Goal: Check status: Check status

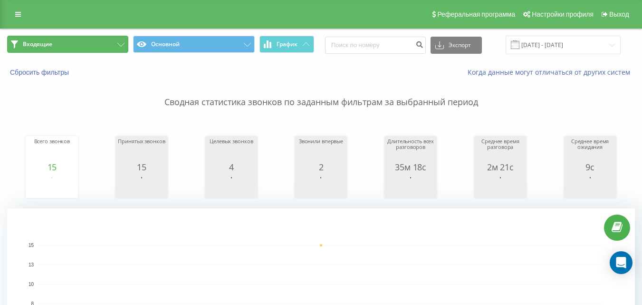
click at [101, 39] on button "Входящие" at bounding box center [67, 44] width 121 height 17
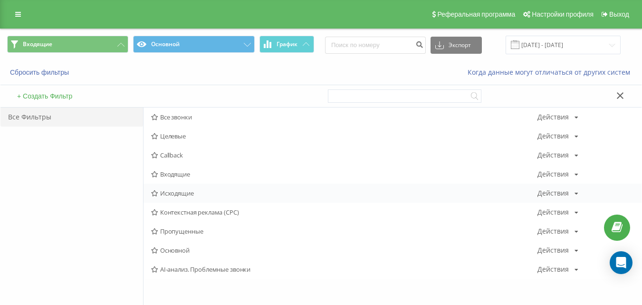
click at [185, 190] on span "Исходящие" at bounding box center [344, 193] width 387 height 7
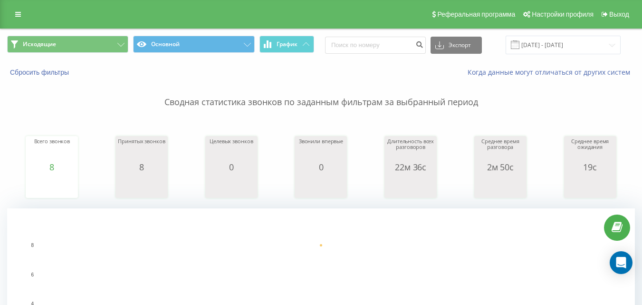
click at [73, 53] on span "Исходящие Основной График" at bounding box center [160, 45] width 307 height 19
click at [107, 45] on button "Исходящие" at bounding box center [67, 44] width 121 height 17
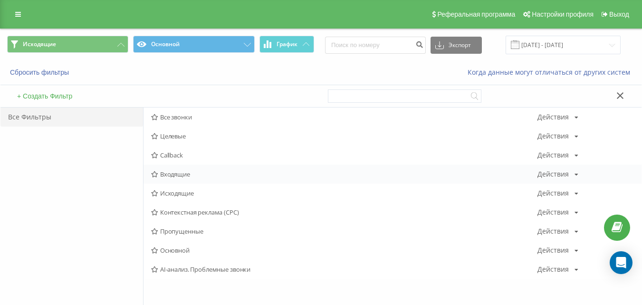
click at [166, 175] on span "Входящие" at bounding box center [344, 174] width 387 height 7
